Goal: Transaction & Acquisition: Purchase product/service

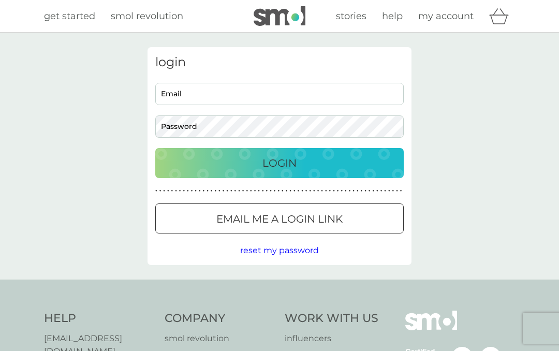
click at [178, 99] on input "Email" at bounding box center [279, 94] width 249 height 22
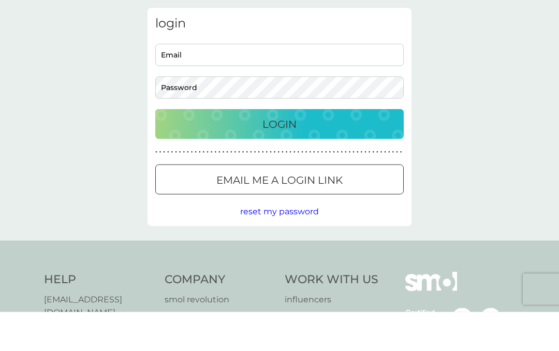
scroll to position [39, 0]
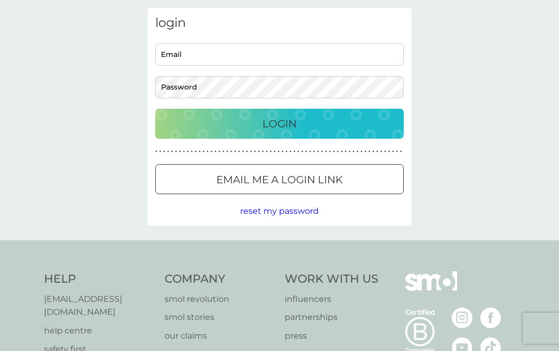
type input "[EMAIL_ADDRESS][DOMAIN_NAME]"
click at [283, 123] on p "Login" at bounding box center [280, 124] width 34 height 17
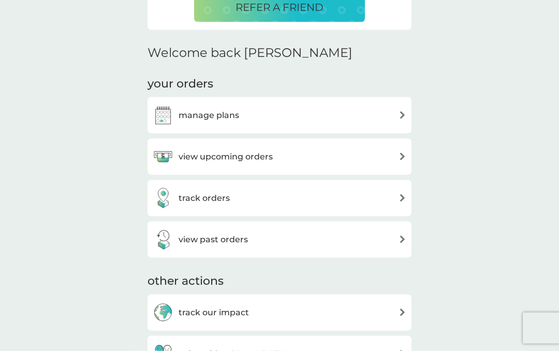
scroll to position [275, 0]
click at [402, 156] on img at bounding box center [403, 156] width 8 height 8
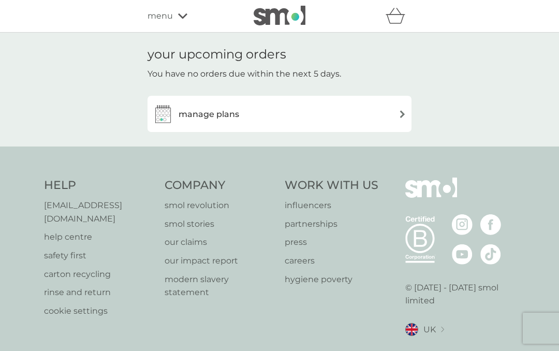
click at [399, 114] on img at bounding box center [403, 114] width 8 height 8
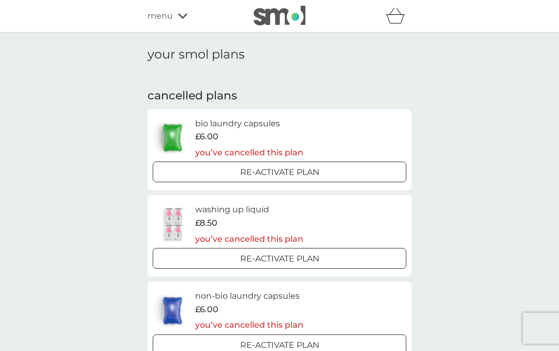
click at [182, 6] on div "refer a friend & you BOTH save smol impact smol shop your smol plans your upcom…" at bounding box center [280, 16] width 264 height 21
click at [176, 22] on div "menu" at bounding box center [192, 15] width 88 height 13
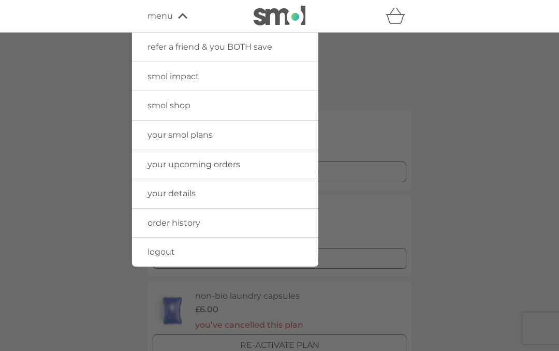
click at [293, 112] on link "smol shop" at bounding box center [225, 105] width 186 height 29
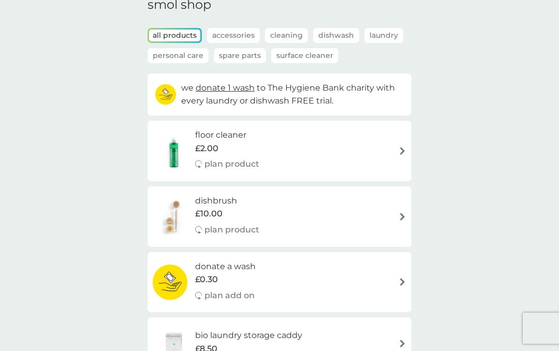
scroll to position [52, 0]
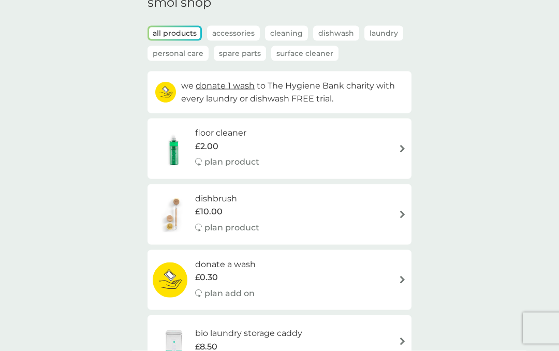
click at [382, 297] on div "donate a wash £0.30 plan add on" at bounding box center [280, 280] width 254 height 45
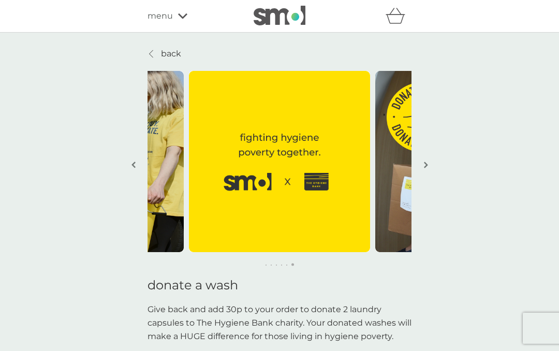
click at [183, 15] on icon at bounding box center [182, 16] width 9 height 6
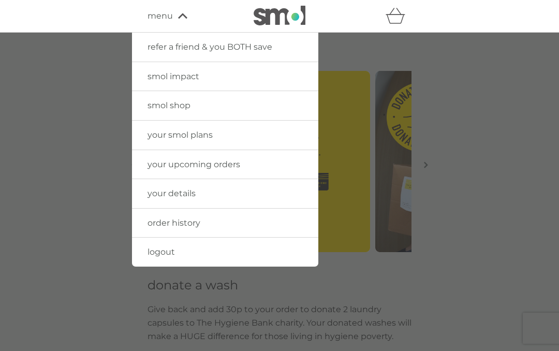
click at [225, 104] on link "smol shop" at bounding box center [225, 105] width 186 height 29
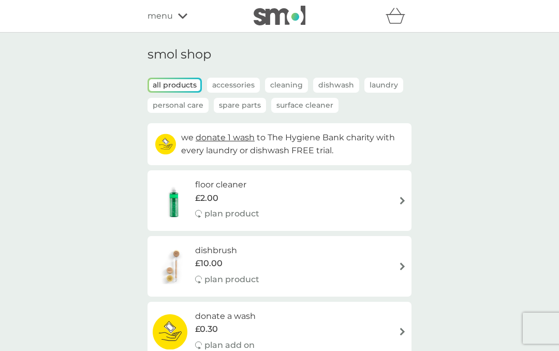
click at [181, 84] on p "all products" at bounding box center [174, 85] width 51 height 12
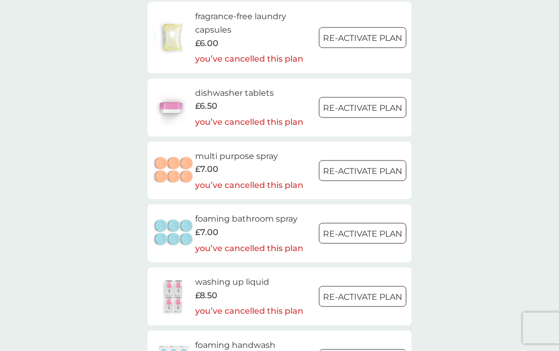
scroll to position [1501, 0]
